Goal: Transaction & Acquisition: Download file/media

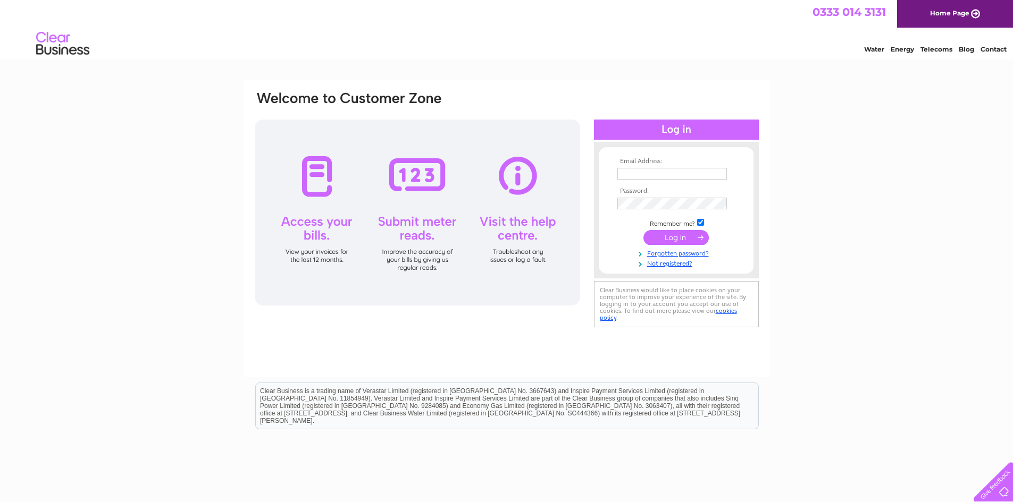
type input "[EMAIL_ADDRESS][DOMAIN_NAME]"
click at [677, 237] on input "submit" at bounding box center [675, 237] width 65 height 15
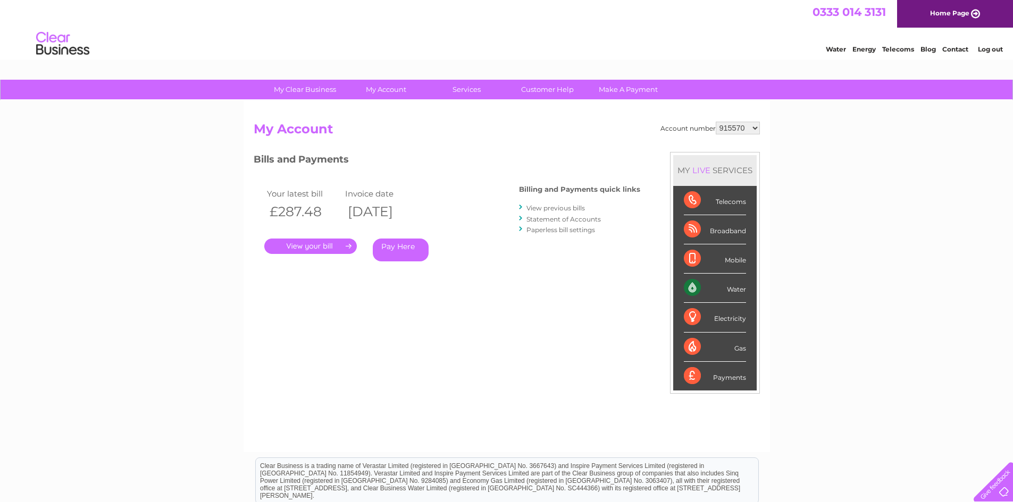
click at [326, 246] on link "." at bounding box center [310, 246] width 93 height 15
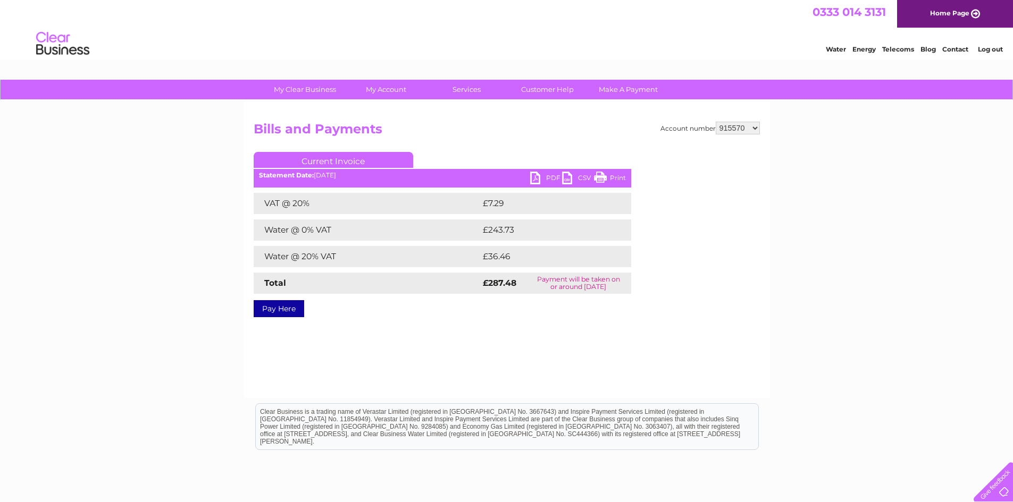
click at [549, 180] on link "PDF" at bounding box center [546, 179] width 32 height 15
click at [732, 131] on select "915570 1116749" at bounding box center [738, 128] width 44 height 13
select select "1116749"
click at [717, 122] on select "915570 1116749" at bounding box center [738, 128] width 44 height 13
click at [548, 176] on link "PDF" at bounding box center [546, 179] width 32 height 15
